Goal: Task Accomplishment & Management: Complete application form

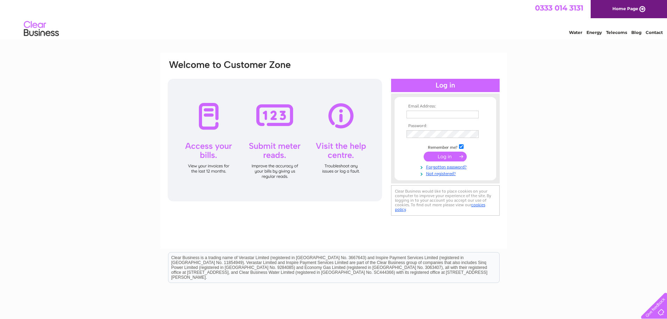
click at [411, 119] on td at bounding box center [445, 114] width 81 height 11
click at [420, 113] on input "text" at bounding box center [442, 115] width 73 height 8
paste input "[EMAIL_ADDRESS][DOMAIN_NAME]"
type input "[EMAIL_ADDRESS][DOMAIN_NAME]"
click at [447, 159] on input "submit" at bounding box center [445, 157] width 43 height 10
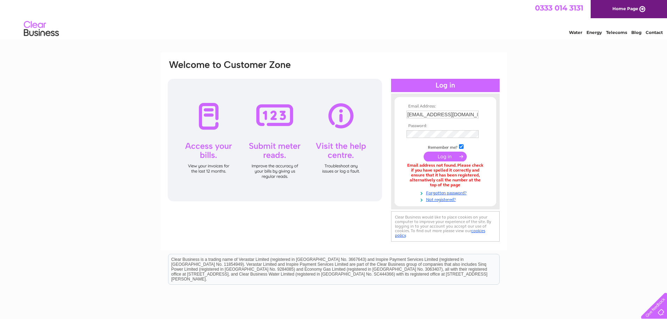
click at [445, 204] on div at bounding box center [445, 205] width 109 height 7
click at [444, 202] on div at bounding box center [445, 205] width 109 height 7
click at [444, 200] on link "Not registered?" at bounding box center [445, 199] width 79 height 7
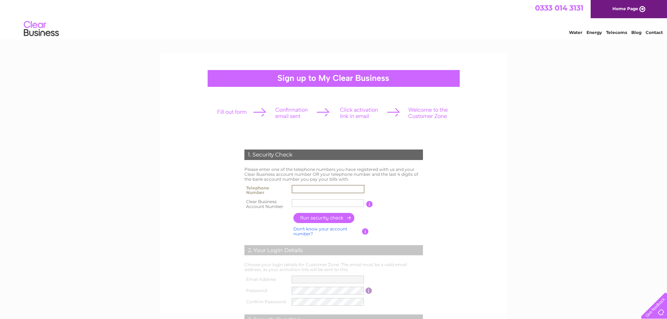
click at [305, 187] on input "text" at bounding box center [328, 189] width 73 height 8
type input "01536646007"
type input "JB Elite"
drag, startPoint x: 320, startPoint y: 205, endPoint x: 285, endPoint y: 203, distance: 35.0
click at [285, 203] on tr "Clear Business Account Number JB Elite You will find your account number on the…" at bounding box center [334, 204] width 182 height 14
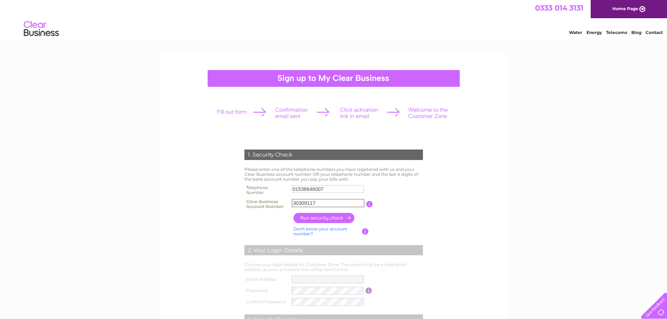
type input "30309117"
click at [350, 215] on input "button" at bounding box center [324, 218] width 62 height 10
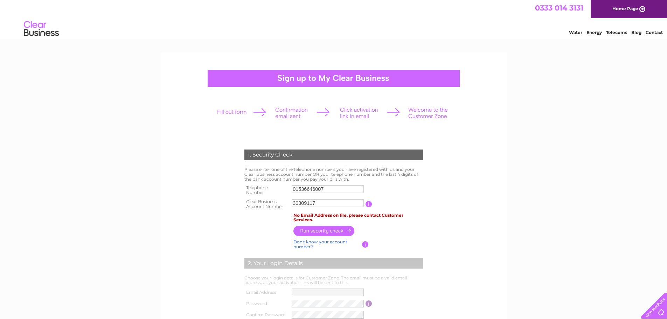
click at [369, 205] on input "button" at bounding box center [368, 204] width 7 height 6
click at [513, 188] on div "1. Security Check Please enter one of the telephone numbers you have registered…" at bounding box center [333, 295] width 667 height 485
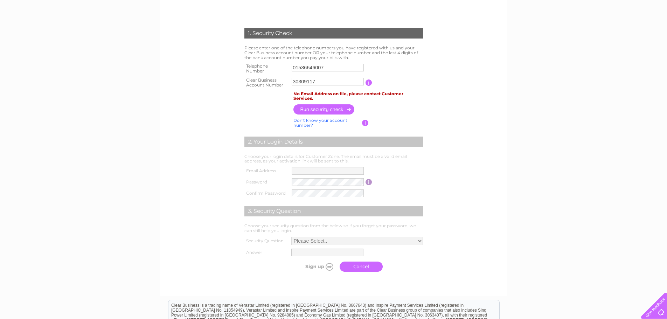
scroll to position [118, 0]
